Goal: Register for event/course

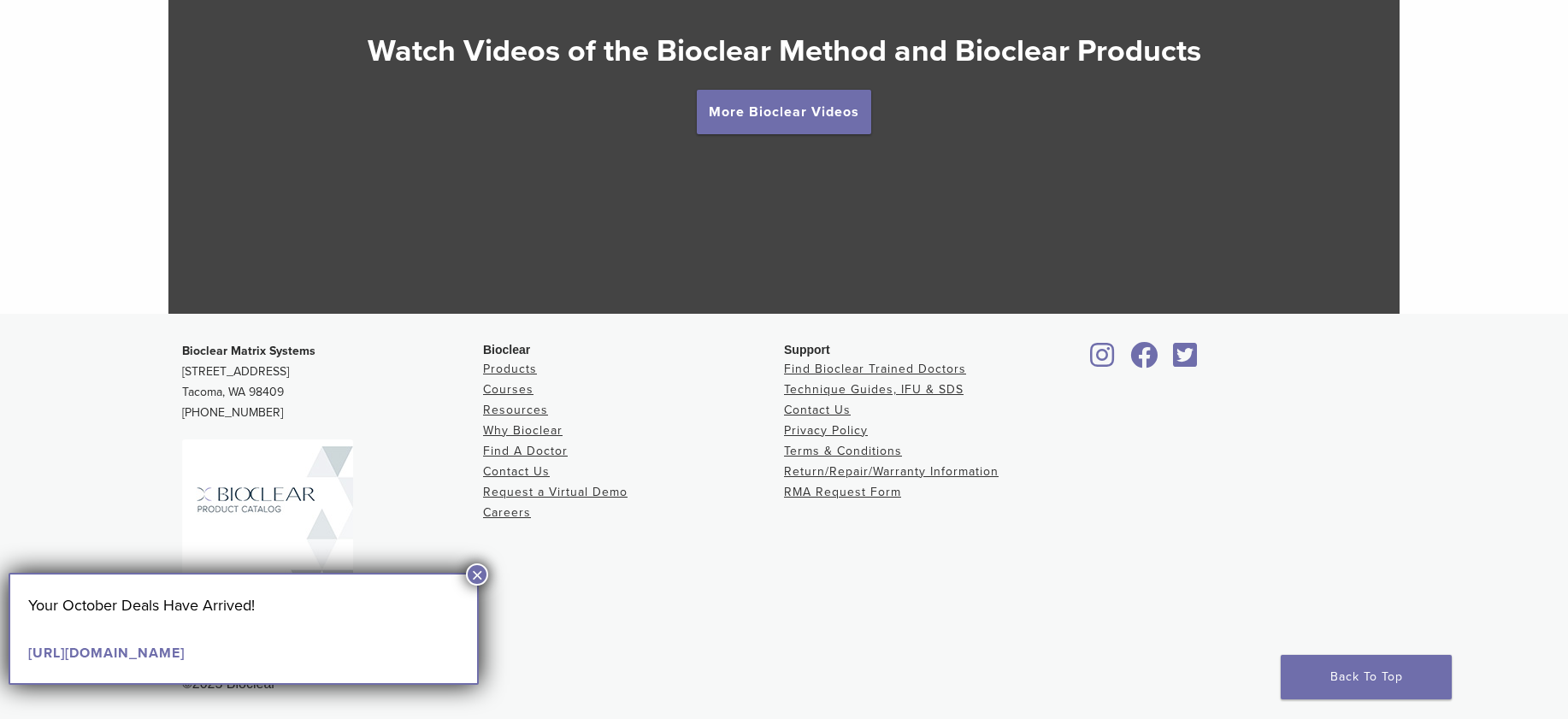
scroll to position [3268, 0]
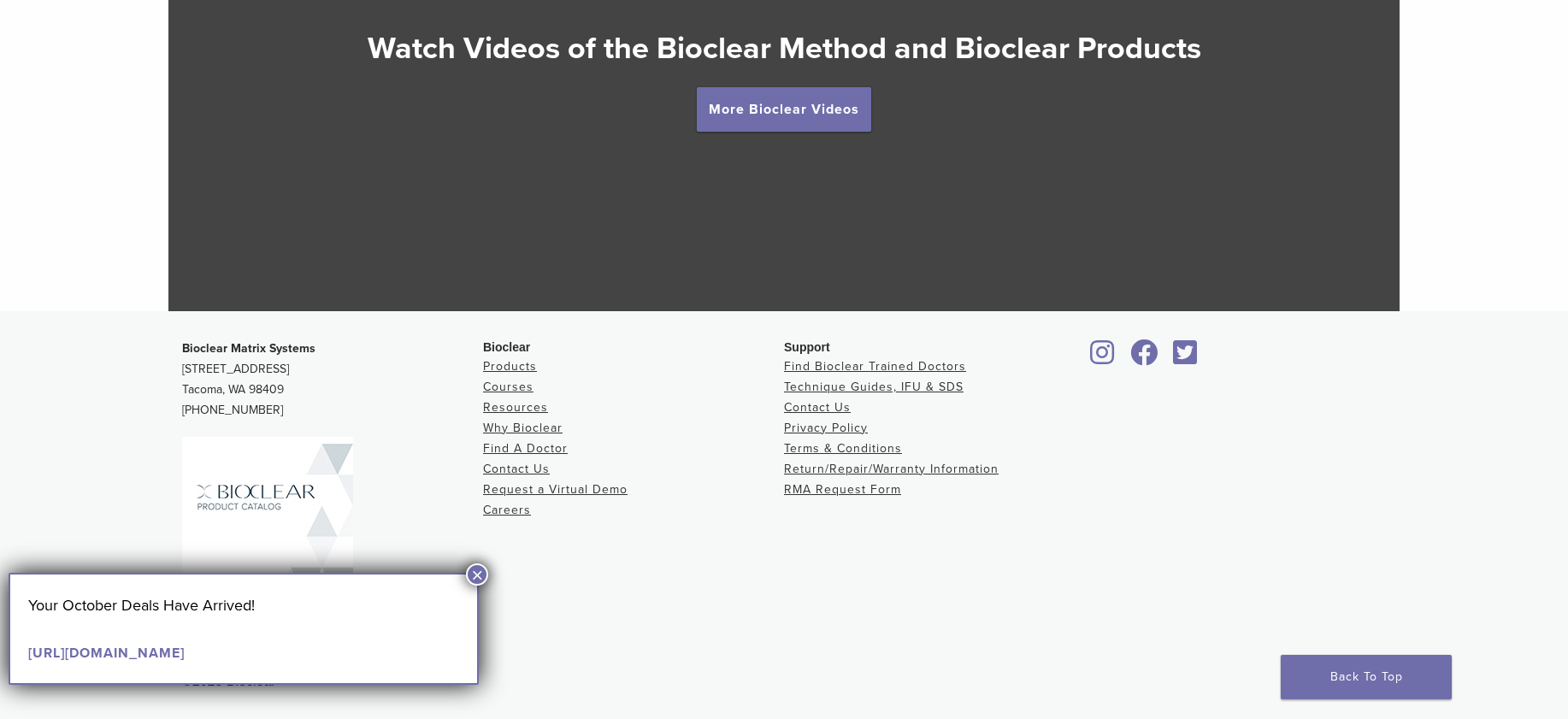
click at [473, 573] on button "×" at bounding box center [477, 574] width 22 height 22
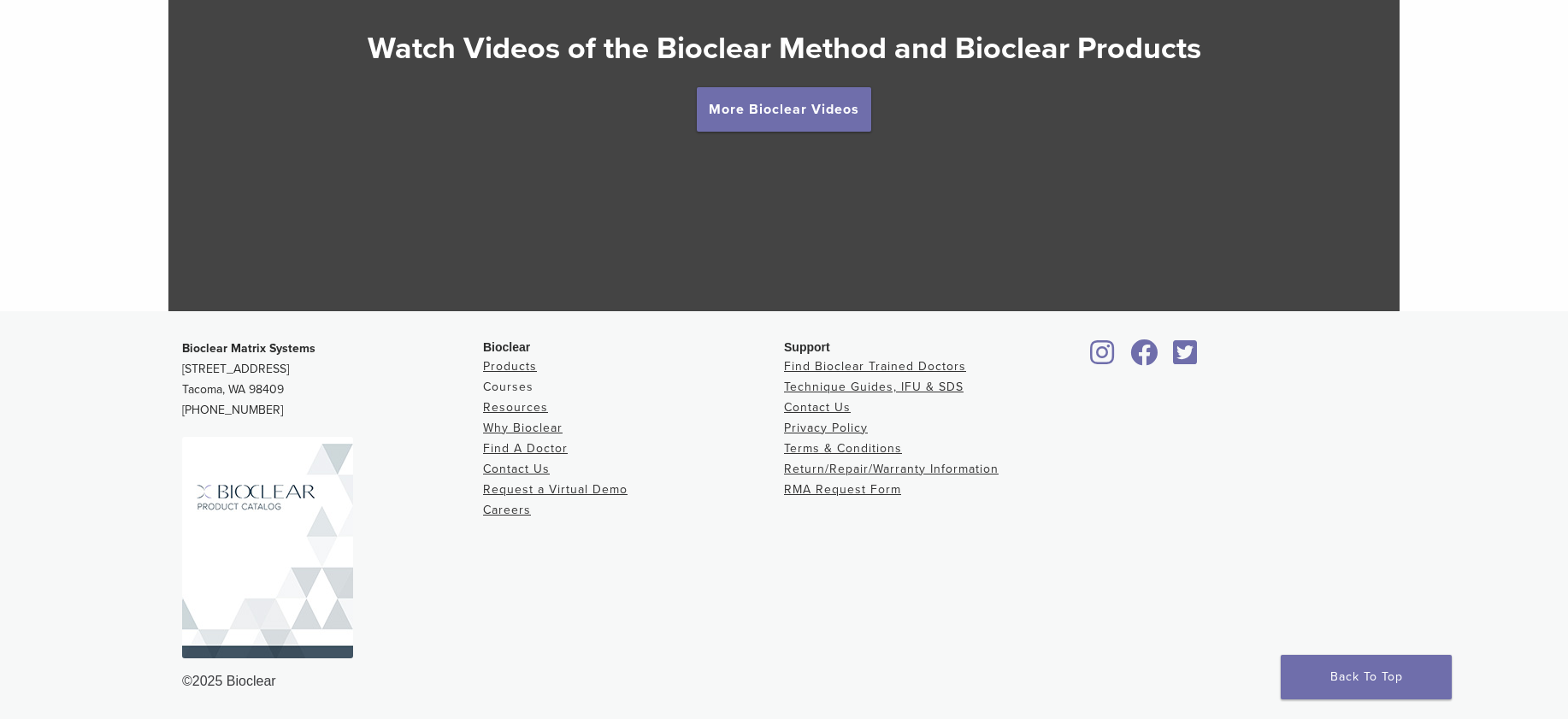
click at [509, 387] on link "Courses" at bounding box center [508, 386] width 50 height 15
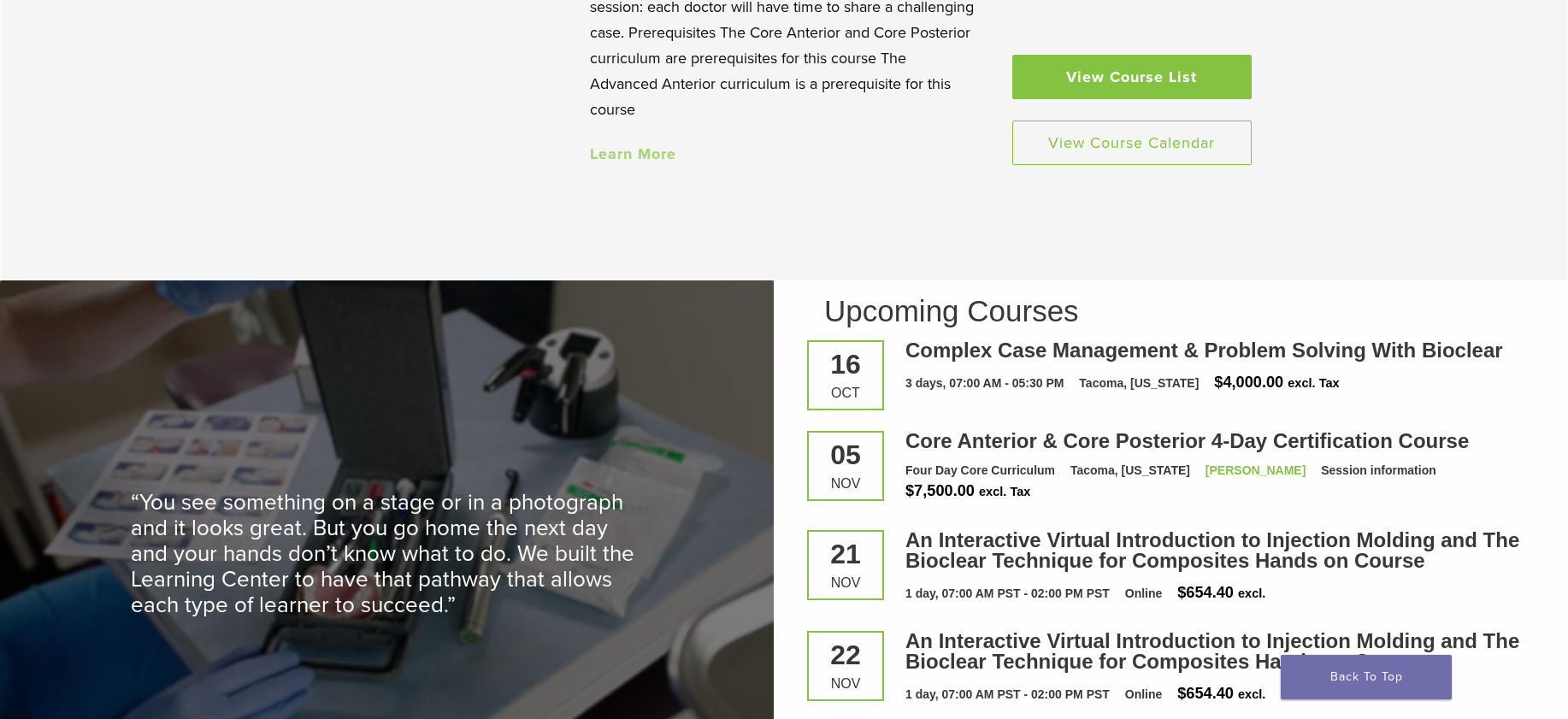
scroll to position [2178, 0]
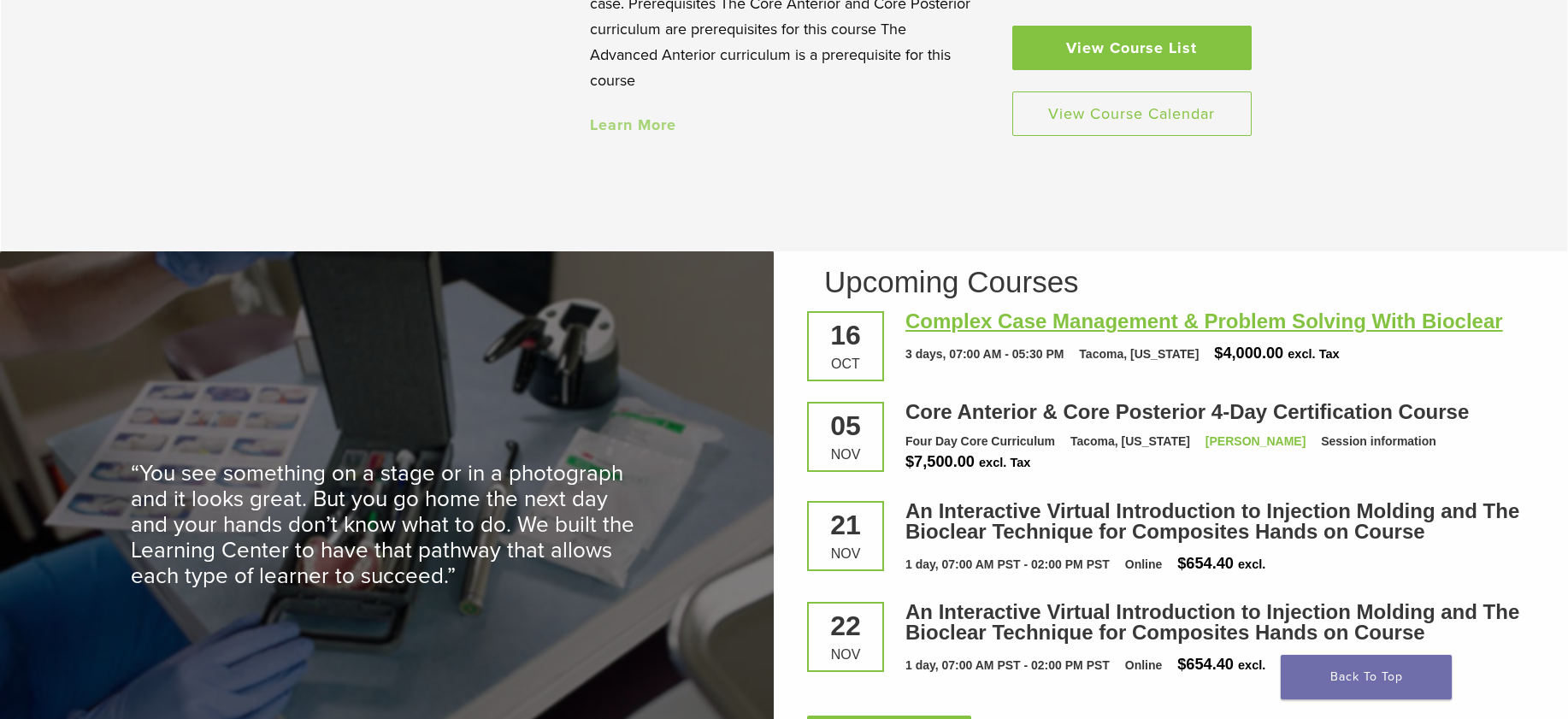
click at [1039, 330] on link "Complex Case Management & Problem Solving With Bioclear" at bounding box center [1204, 320] width 598 height 23
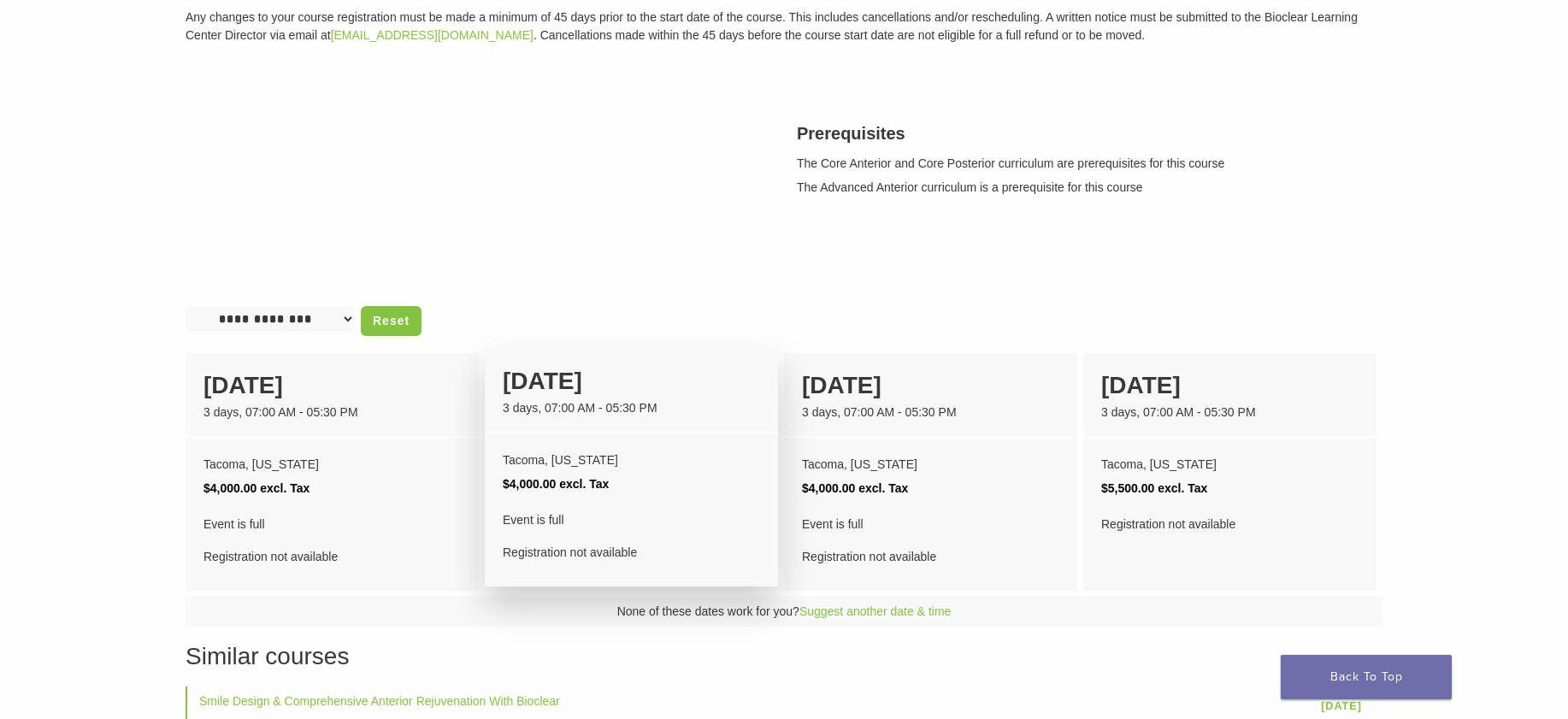
scroll to position [684, 0]
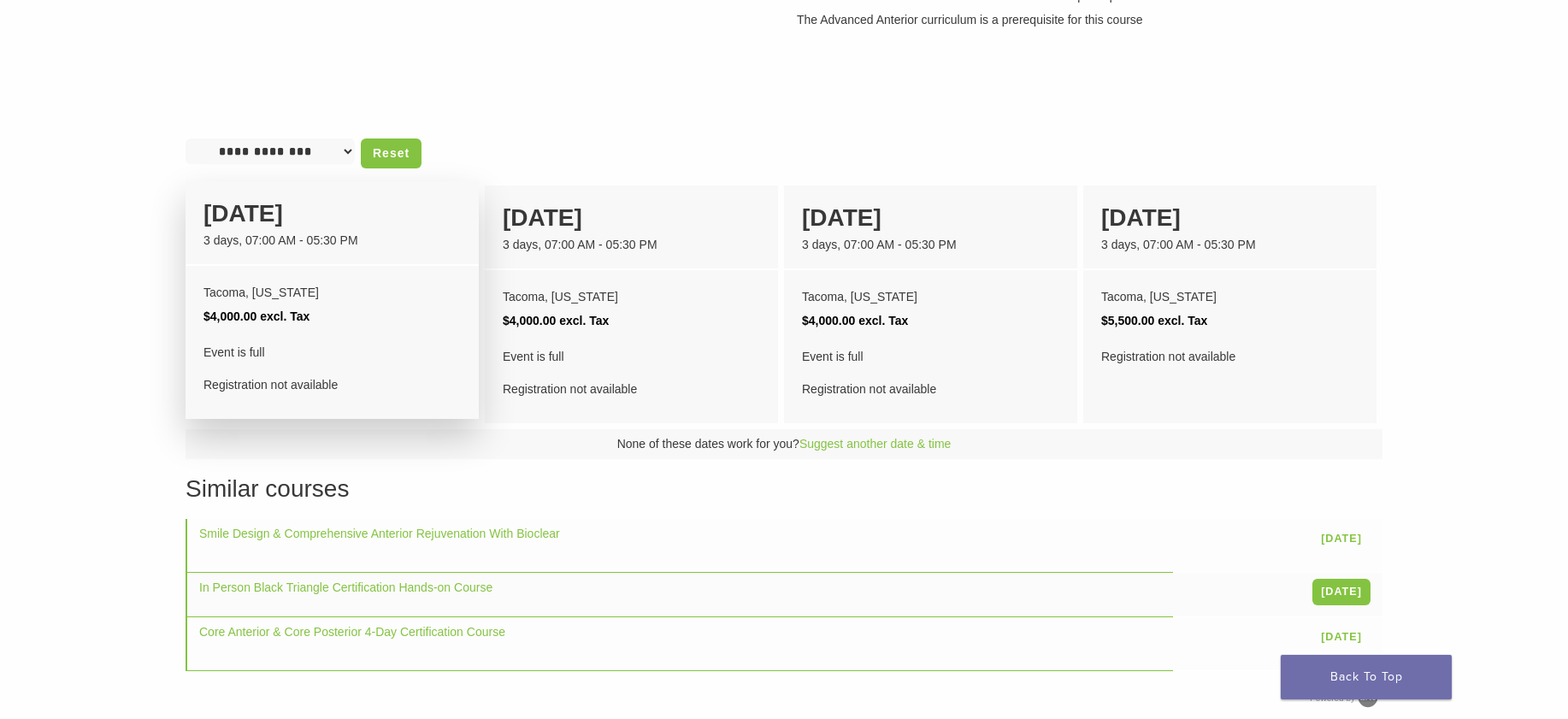
click at [366, 384] on div "Event is full Registration not available" at bounding box center [332, 368] width 257 height 56
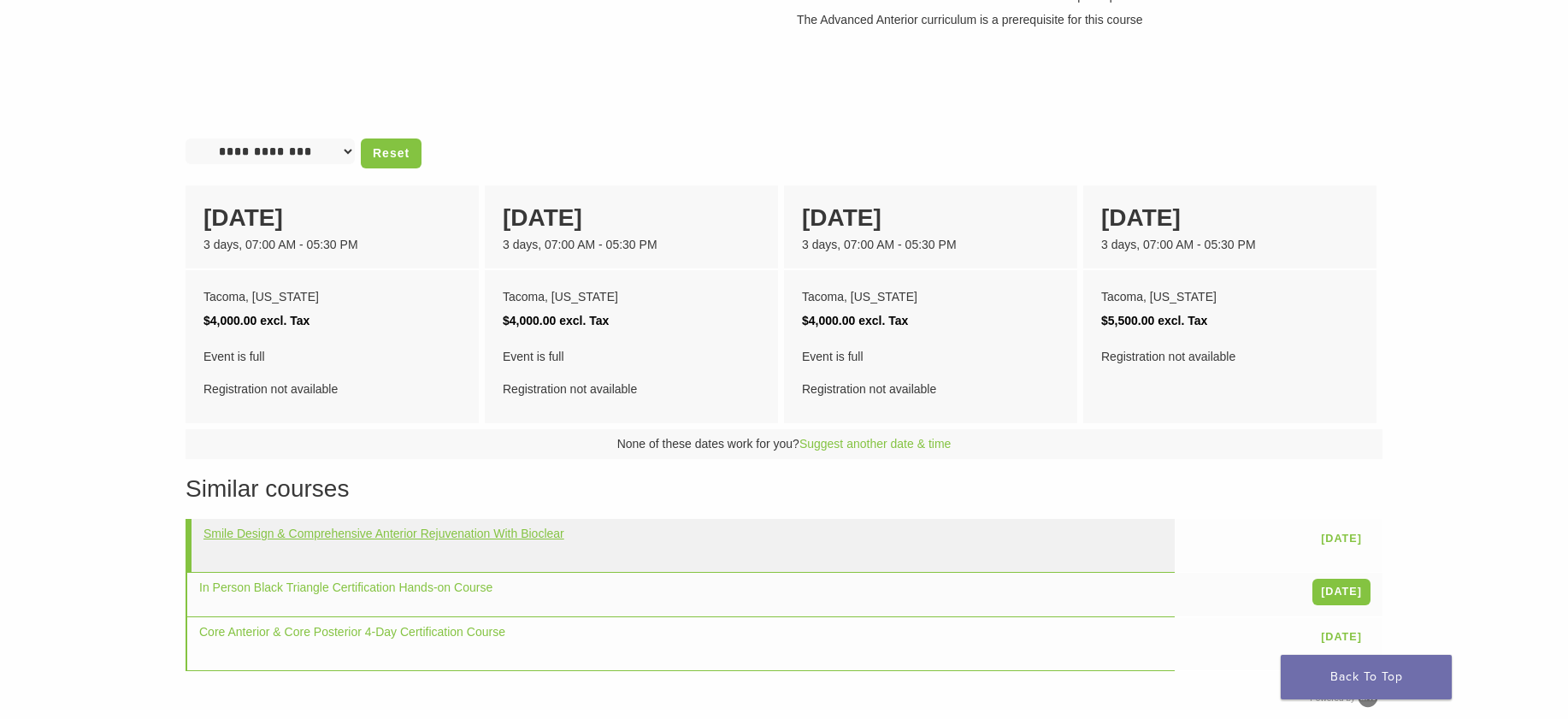
click at [400, 540] on link "Smile Design & Comprehensive Anterior Rejuvenation With Bioclear" at bounding box center [384, 533] width 361 height 14
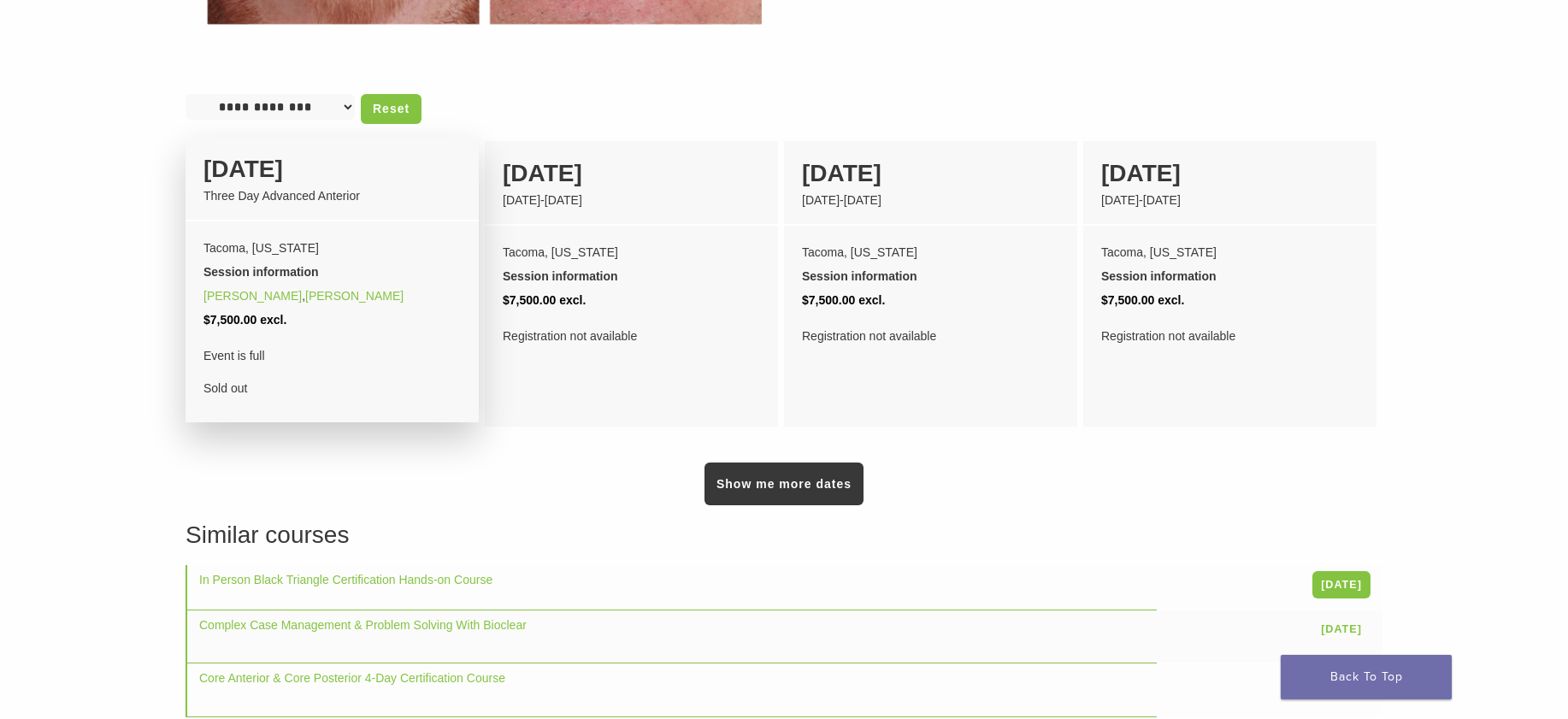
scroll to position [1196, 0]
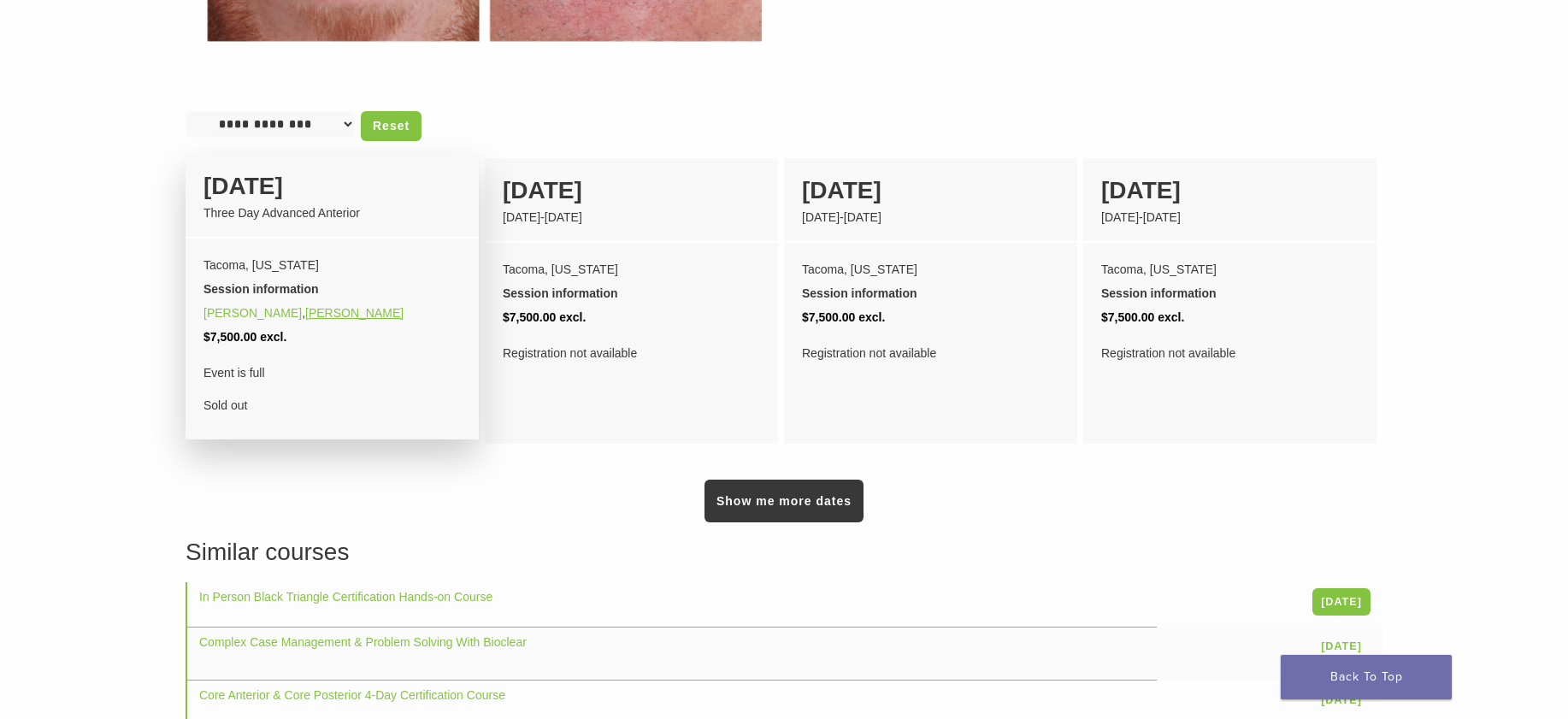
click at [306, 306] on link "[PERSON_NAME]" at bounding box center [355, 313] width 98 height 14
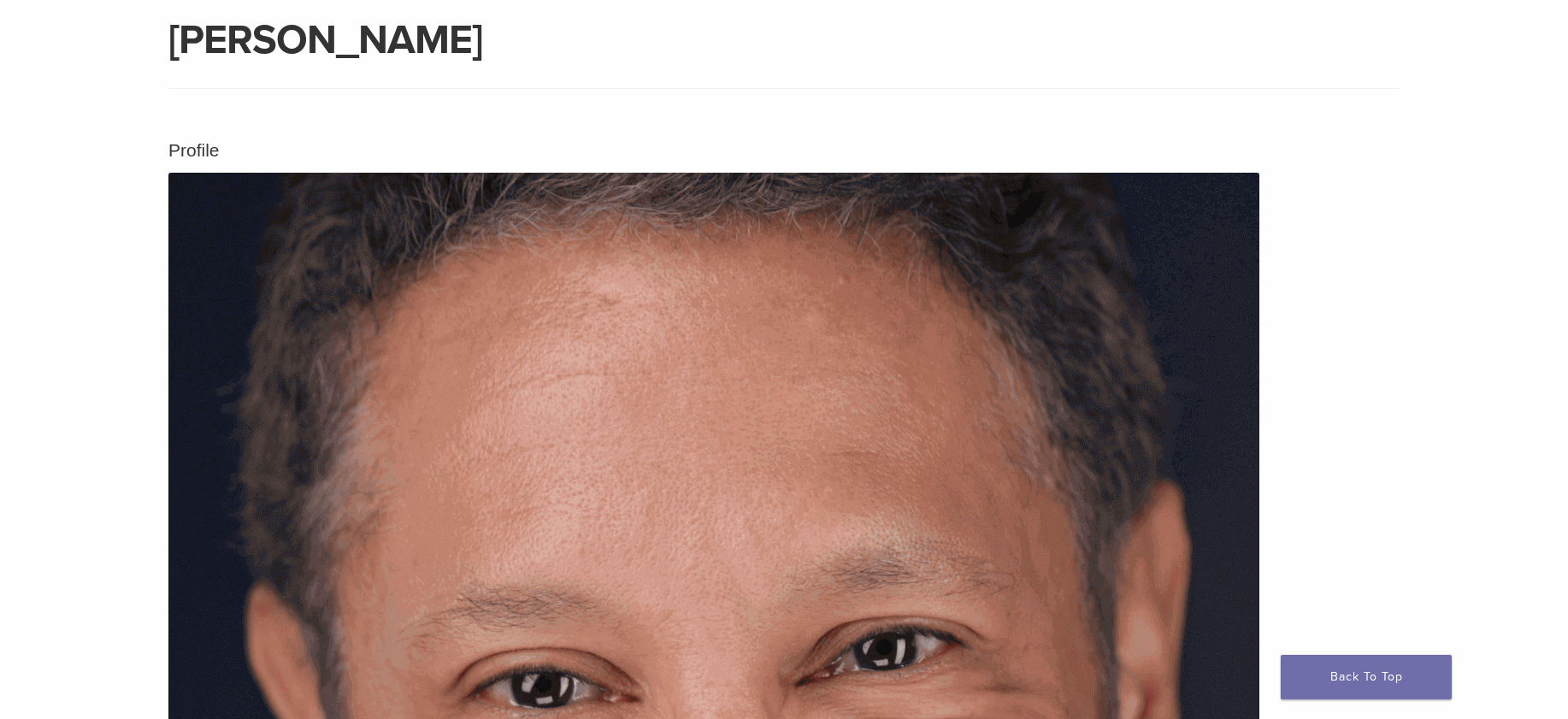
scroll to position [427, 0]
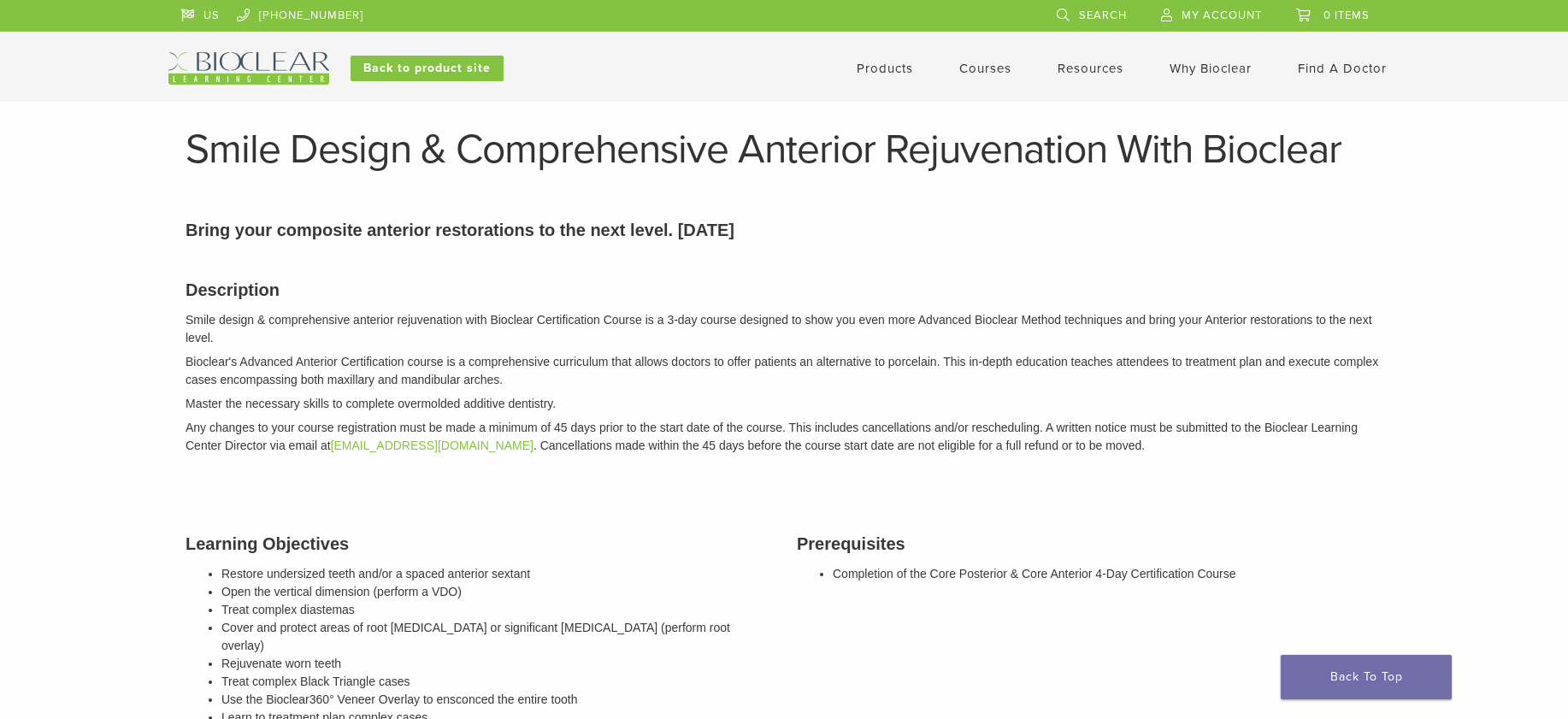
scroll to position [1196, 0]
